Goal: Find contact information: Find contact information

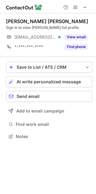
scroll to position [132, 96]
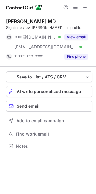
scroll to position [141, 96]
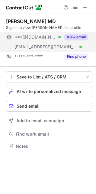
click at [70, 34] on button "View email" at bounding box center [77, 37] width 24 height 6
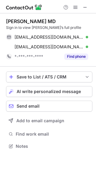
drag, startPoint x: 49, startPoint y: 20, endPoint x: 5, endPoint y: 18, distance: 43.8
click at [5, 18] on div "Patrick O'Neill MD Sign in to view Patrick T.’s full profile poneillpsych@yahoo…" at bounding box center [48, 84] width 96 height 142
copy div "Patrick O'Neill MD"
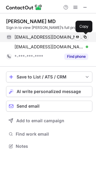
click at [86, 36] on span at bounding box center [85, 37] width 5 height 5
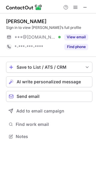
scroll to position [132, 96]
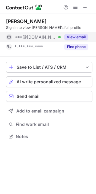
click at [72, 36] on button "View email" at bounding box center [77, 37] width 24 height 6
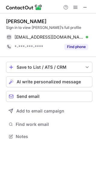
drag, startPoint x: 45, startPoint y: 21, endPoint x: 0, endPoint y: 19, distance: 45.0
click at [0, 19] on html "Katherine Beyer Sign in to view Katherine’s full profile kbeyer48@gmail.com Ver…" at bounding box center [48, 97] width 96 height 194
click at [60, 19] on div "Katherine Beyer" at bounding box center [49, 21] width 87 height 6
drag, startPoint x: 52, startPoint y: 20, endPoint x: 2, endPoint y: 20, distance: 49.5
click at [2, 20] on div "Katherine Beyer Sign in to view Katherine’s full profile kbeyer48@gmail.com Ver…" at bounding box center [48, 79] width 96 height 132
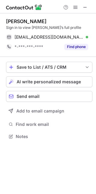
copy div "Katherine Beyer"
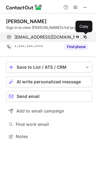
click at [84, 35] on span at bounding box center [85, 37] width 5 height 5
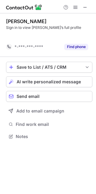
scroll to position [122, 96]
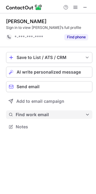
click at [25, 113] on span "Find work email" at bounding box center [51, 114] width 70 height 5
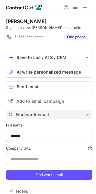
scroll to position [186, 92]
type input "**********"
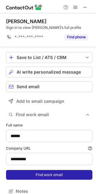
click at [24, 176] on button "Find work email" at bounding box center [49, 175] width 87 height 10
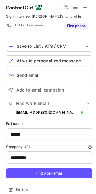
scroll to position [16, 0]
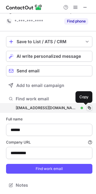
click at [87, 108] on span at bounding box center [89, 107] width 5 height 5
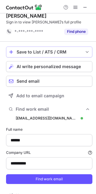
scroll to position [0, 0]
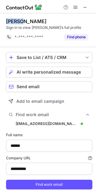
drag, startPoint x: 26, startPoint y: 23, endPoint x: 2, endPoint y: 22, distance: 24.0
click at [2, 22] on div "**********" at bounding box center [48, 111] width 96 height 196
copy div "Huy Do"
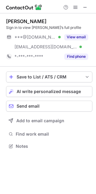
scroll to position [141, 96]
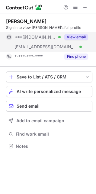
click at [80, 35] on button "View email" at bounding box center [77, 37] width 24 height 6
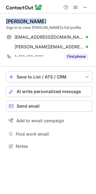
drag, startPoint x: 39, startPoint y: 20, endPoint x: 3, endPoint y: 22, distance: 36.2
click at [3, 22] on div "Gina Parsons Sign in to view Gina’s full profile ginajpar@gmail.com Verified Se…" at bounding box center [48, 84] width 96 height 142
copy div "Gina Parsons"
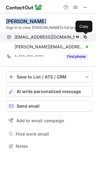
click at [85, 35] on span at bounding box center [85, 37] width 5 height 5
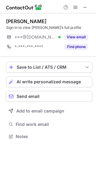
scroll to position [132, 96]
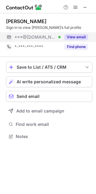
click at [76, 37] on button "View email" at bounding box center [77, 37] width 24 height 6
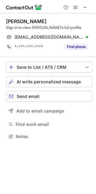
click at [24, 19] on div "[PERSON_NAME]" at bounding box center [26, 21] width 41 height 6
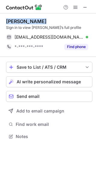
click at [24, 19] on div "[PERSON_NAME]" at bounding box center [26, 21] width 41 height 6
click at [24, 19] on div "Shelby Buckley" at bounding box center [26, 21] width 41 height 6
copy div "Shelby Buckley"
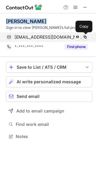
click at [86, 35] on span at bounding box center [85, 37] width 5 height 5
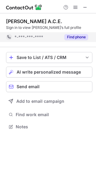
scroll to position [122, 96]
click at [69, 34] on button "Find phone" at bounding box center [77, 37] width 24 height 6
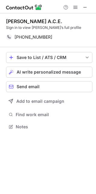
click at [52, 26] on div "Sign in to view Mark’s full profile" at bounding box center [49, 27] width 87 height 5
click at [76, 6] on span at bounding box center [75, 7] width 5 height 5
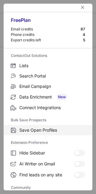
scroll to position [0, 0]
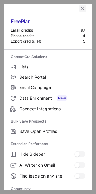
click at [81, 7] on span "left-button" at bounding box center [83, 8] width 5 height 5
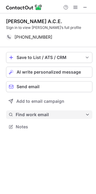
click at [25, 112] on span "Find work email" at bounding box center [51, 114] width 70 height 5
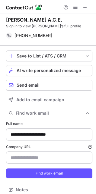
scroll to position [6, 0]
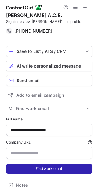
click at [50, 168] on button "Find work email" at bounding box center [49, 169] width 87 height 10
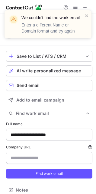
scroll to position [0, 0]
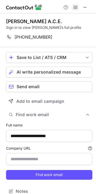
click at [76, 9] on span at bounding box center [75, 7] width 5 height 5
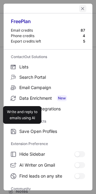
click at [81, 9] on span "left-button" at bounding box center [83, 8] width 5 height 5
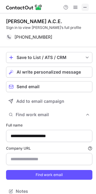
click at [87, 5] on span at bounding box center [85, 7] width 5 height 5
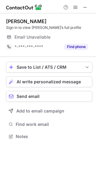
scroll to position [3, 3]
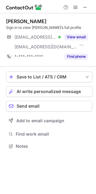
scroll to position [141, 96]
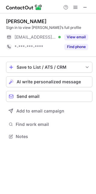
scroll to position [132, 96]
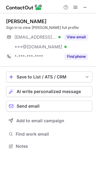
scroll to position [141, 96]
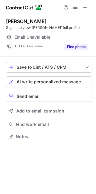
scroll to position [3, 3]
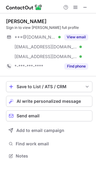
scroll to position [151, 96]
